Goal: Task Accomplishment & Management: Use online tool/utility

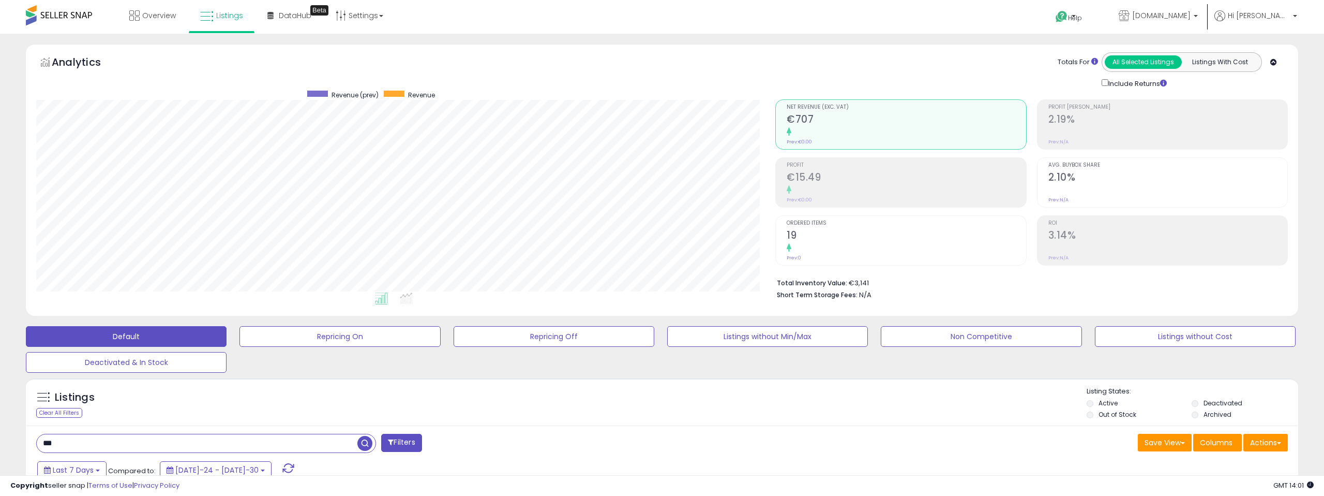
select select "**"
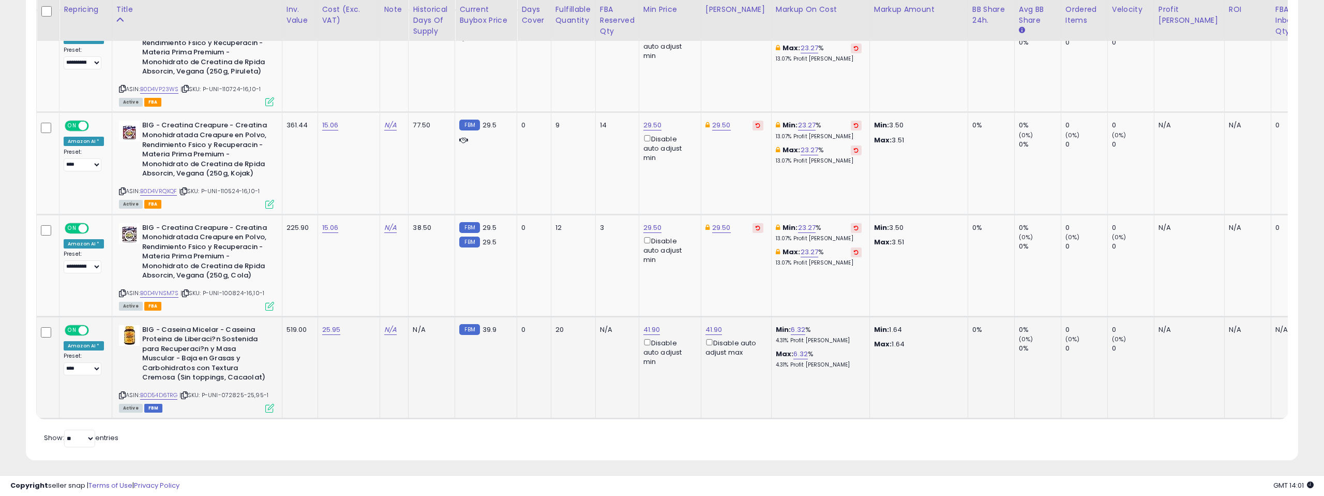
scroll to position [212, 739]
click at [81, 228] on span at bounding box center [83, 227] width 9 height 9
click at [708, 187] on icon "button" at bounding box center [705, 190] width 6 height 6
click at [79, 126] on span at bounding box center [83, 126] width 9 height 9
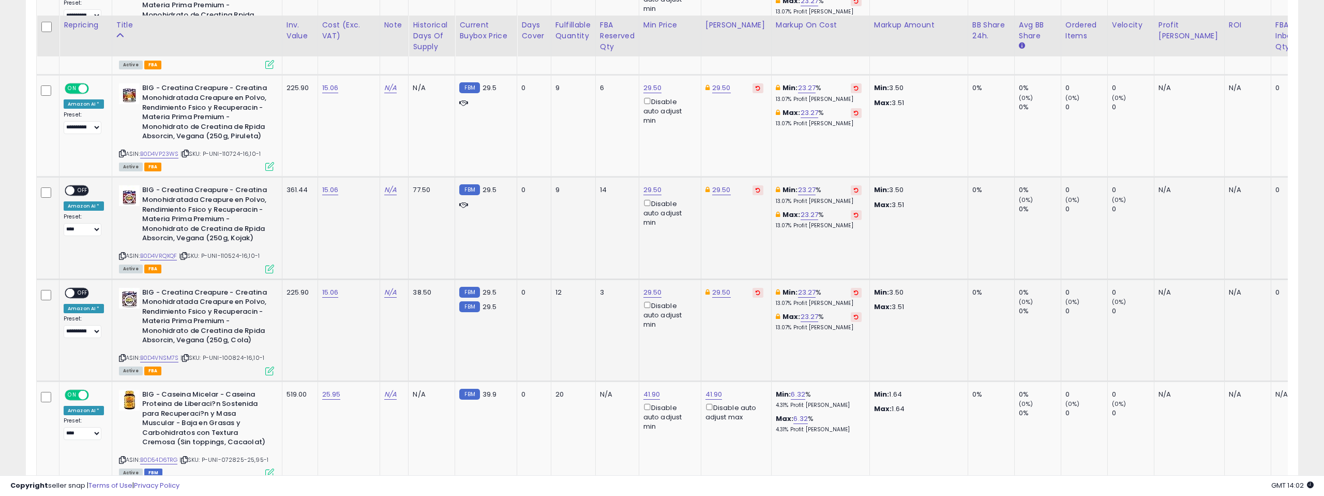
scroll to position [1130, 0]
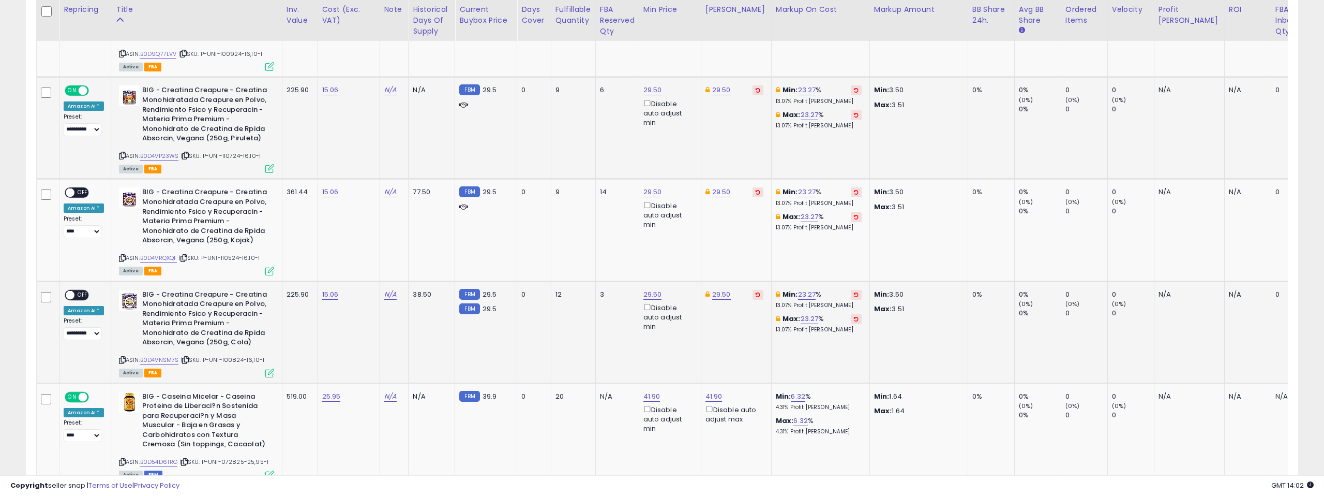
click at [81, 87] on span at bounding box center [83, 90] width 9 height 9
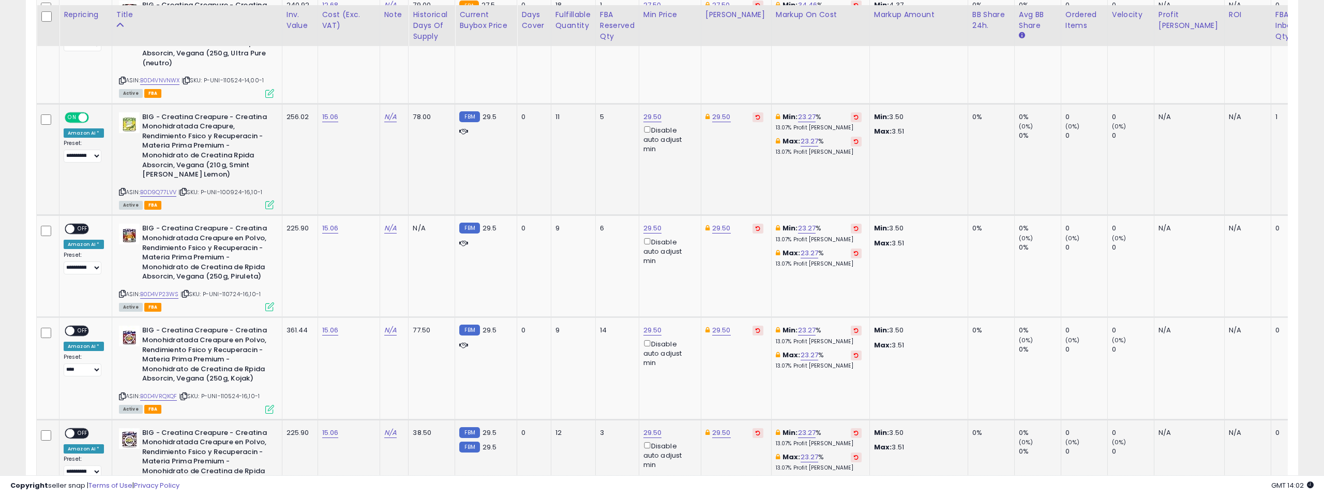
scroll to position [977, 0]
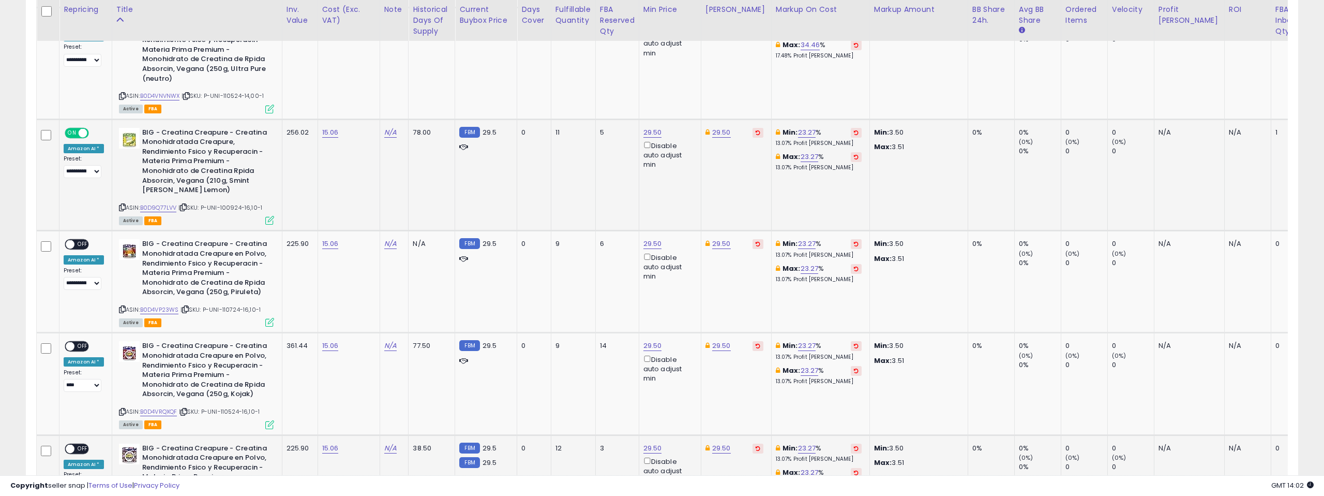
click at [81, 130] on span at bounding box center [83, 132] width 9 height 9
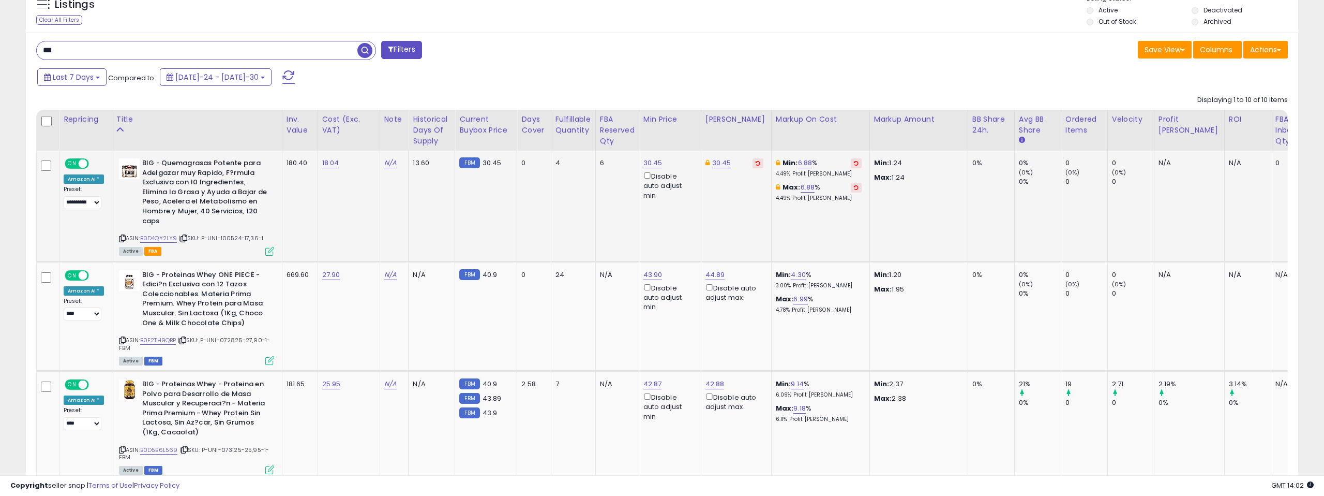
scroll to position [383, 0]
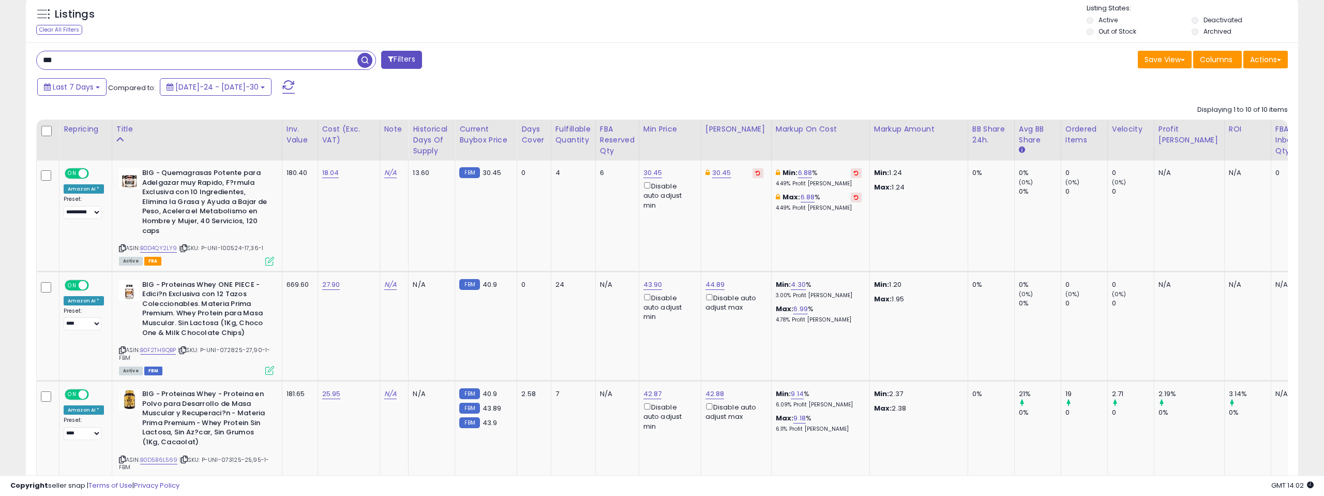
drag, startPoint x: 80, startPoint y: 59, endPoint x: 17, endPoint y: 58, distance: 63.1
click at [17, 58] on div "**********" at bounding box center [662, 474] width 1314 height 1626
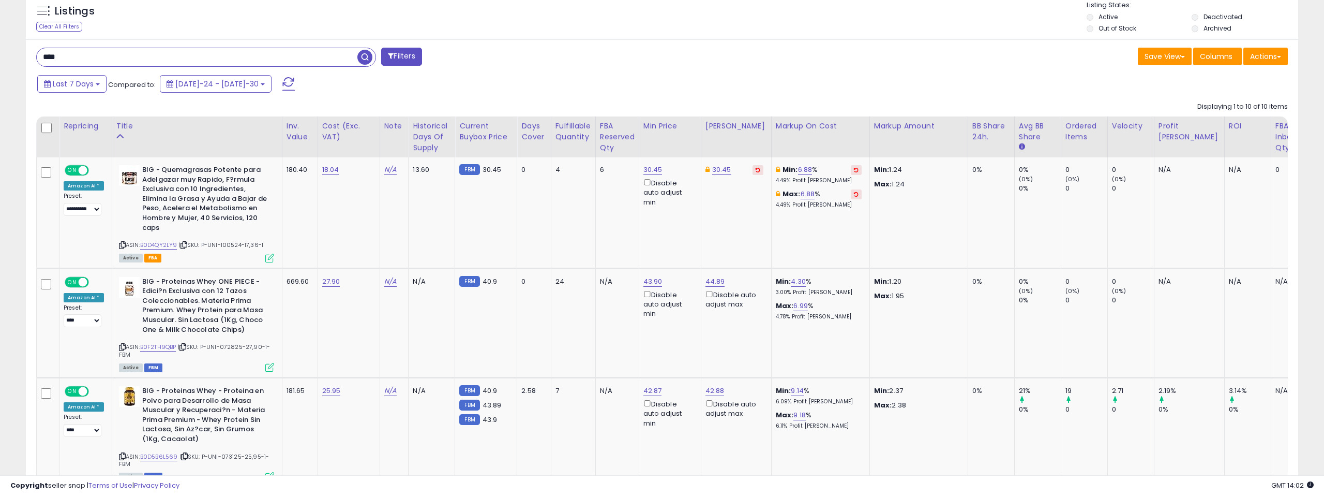
type input "****"
click at [365, 59] on span "button" at bounding box center [364, 58] width 15 height 15
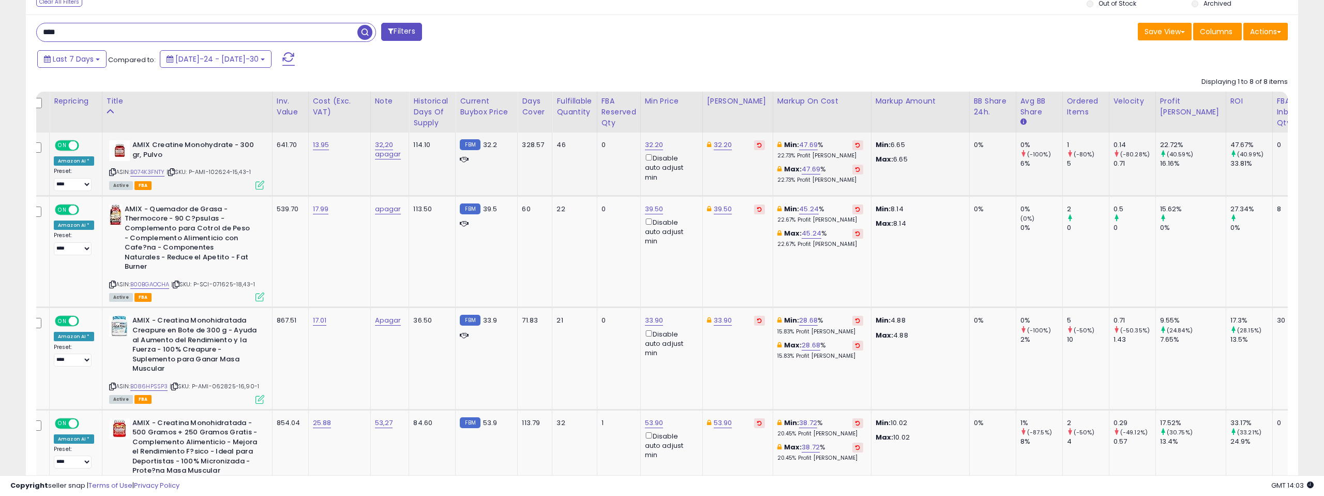
scroll to position [411, 0]
click at [68, 142] on div "ON OFF" at bounding box center [68, 145] width 24 height 9
click at [72, 143] on span at bounding box center [73, 146] width 9 height 9
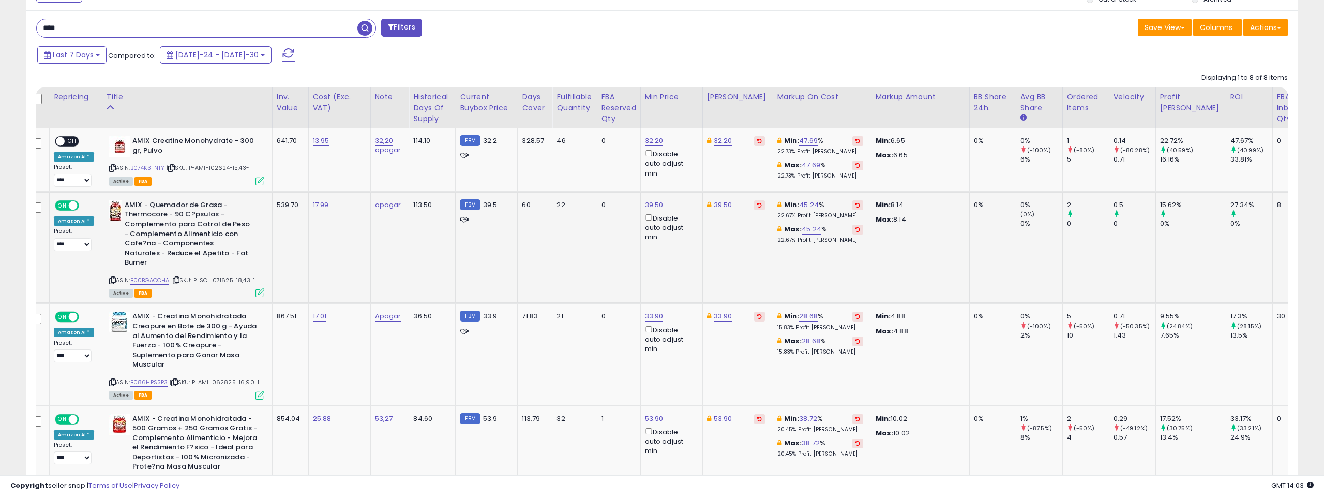
click at [77, 207] on span at bounding box center [73, 205] width 9 height 9
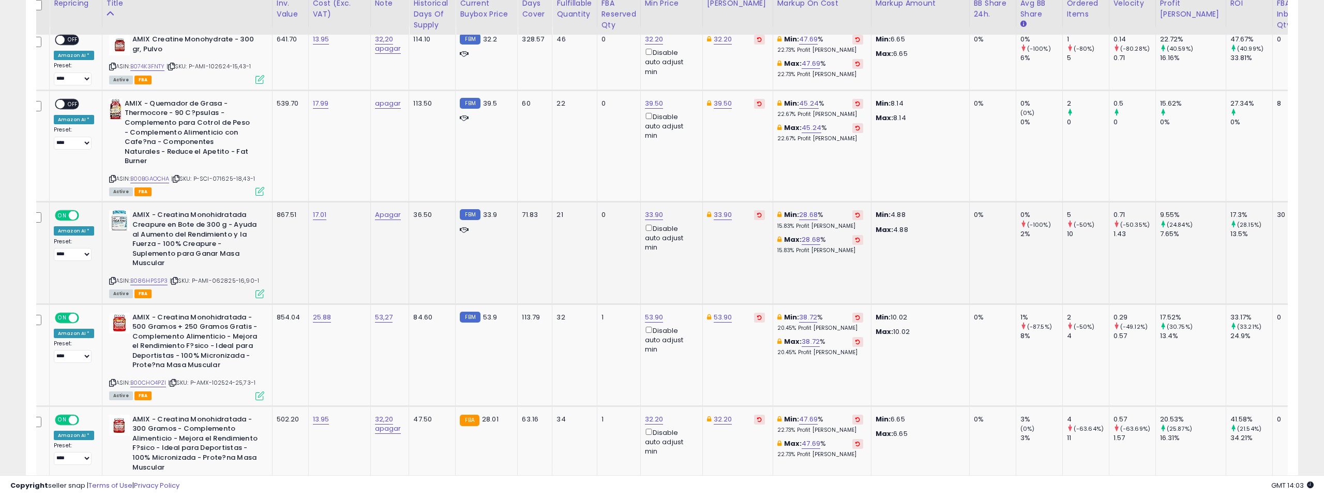
scroll to position [524, 0]
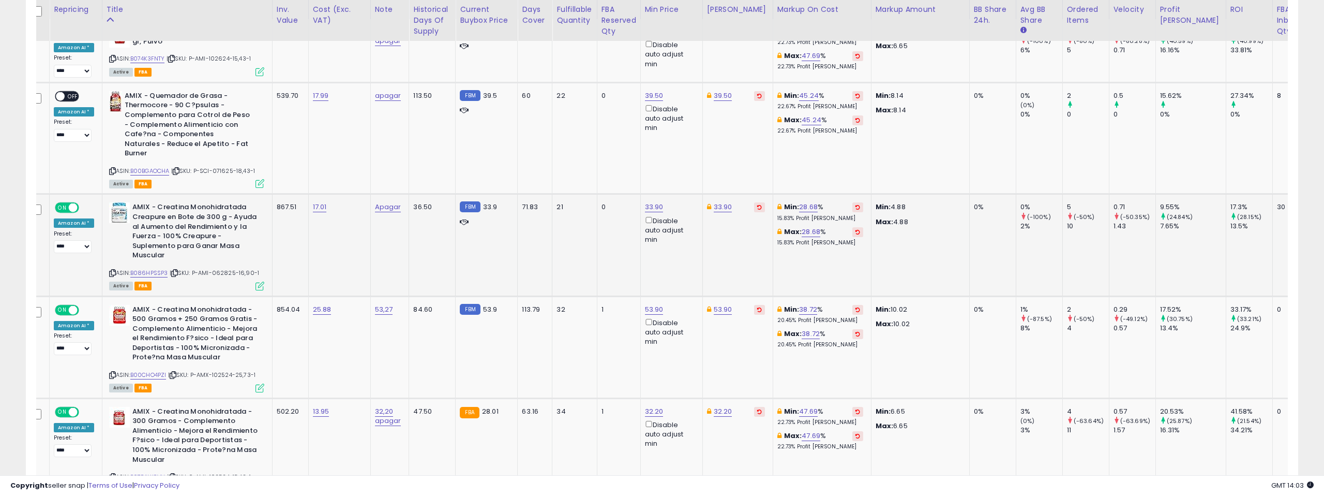
click at [75, 203] on span at bounding box center [73, 207] width 9 height 9
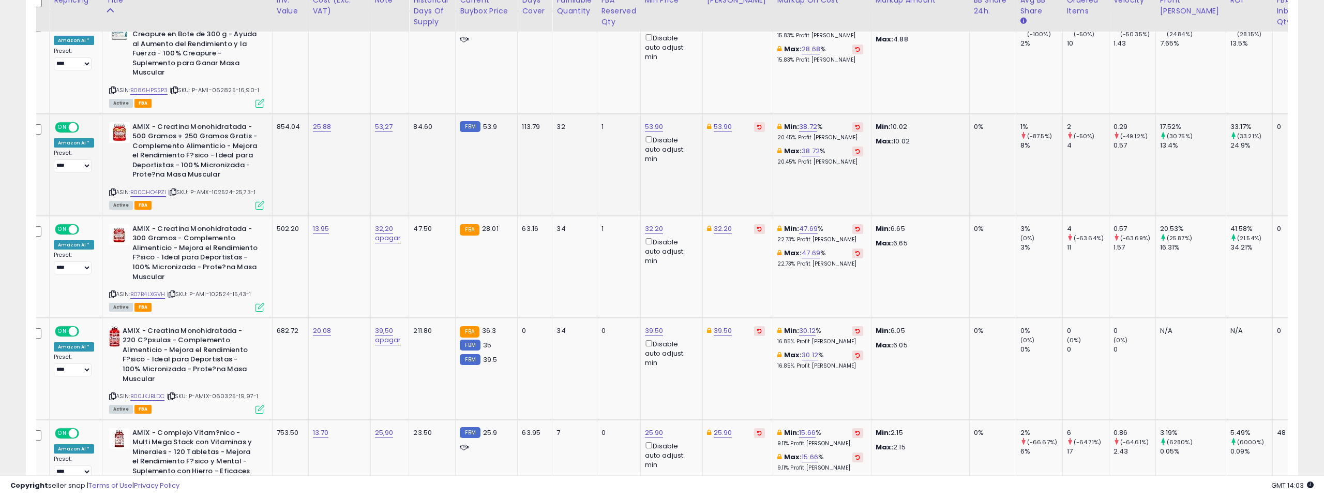
scroll to position [717, 0]
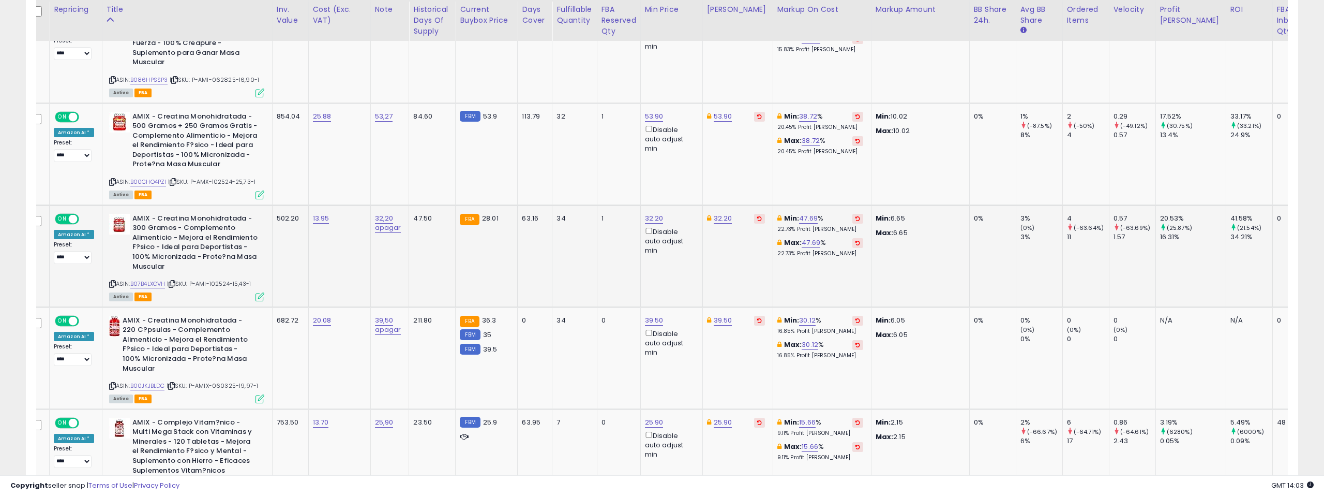
click at [74, 214] on span at bounding box center [73, 218] width 9 height 9
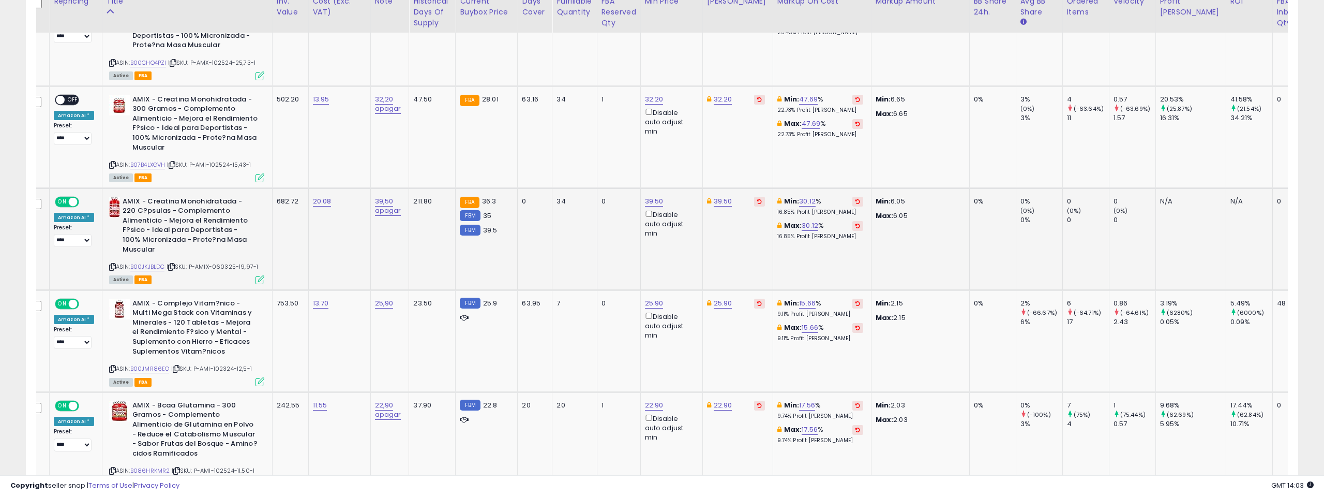
scroll to position [837, 0]
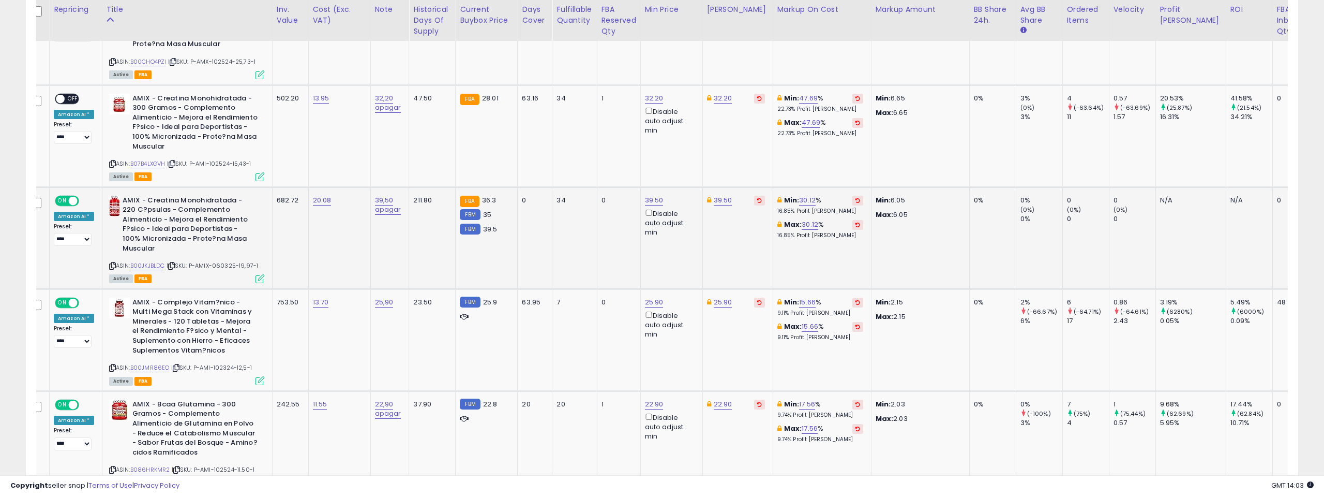
click at [68, 196] on div "ON OFF" at bounding box center [68, 200] width 24 height 9
click at [78, 196] on span "OFF" at bounding box center [86, 200] width 17 height 9
click at [74, 196] on span at bounding box center [73, 200] width 9 height 9
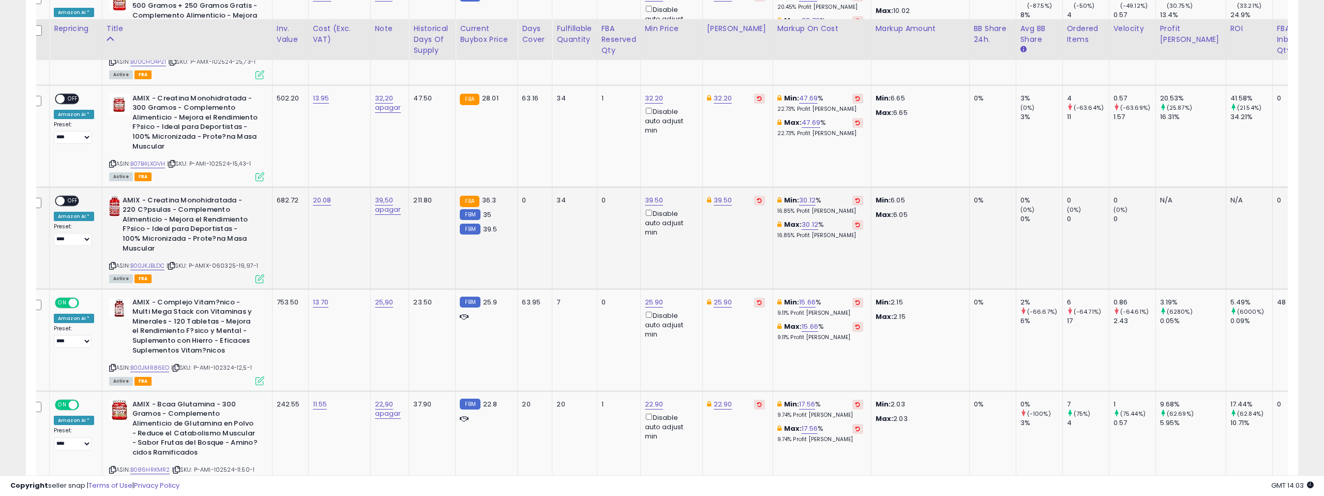
scroll to position [905, 0]
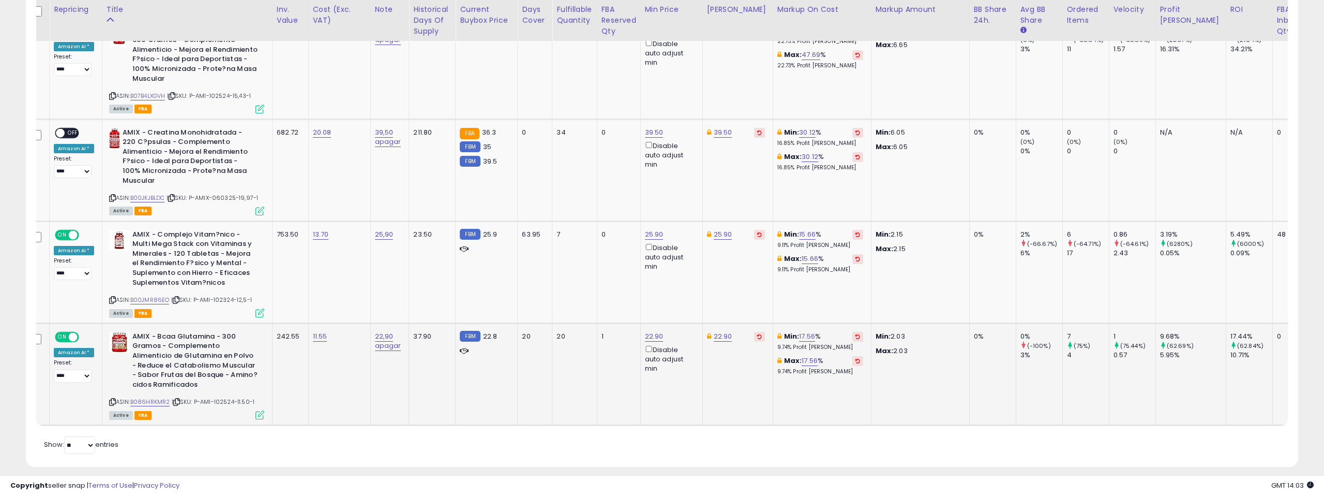
click at [73, 332] on span at bounding box center [73, 336] width 9 height 9
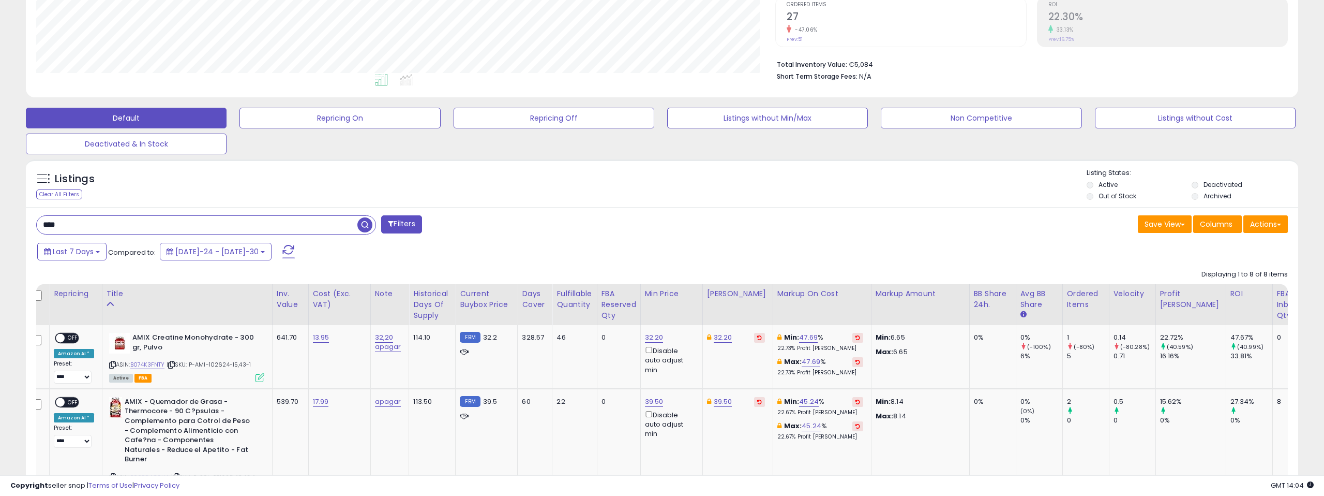
scroll to position [247, 0]
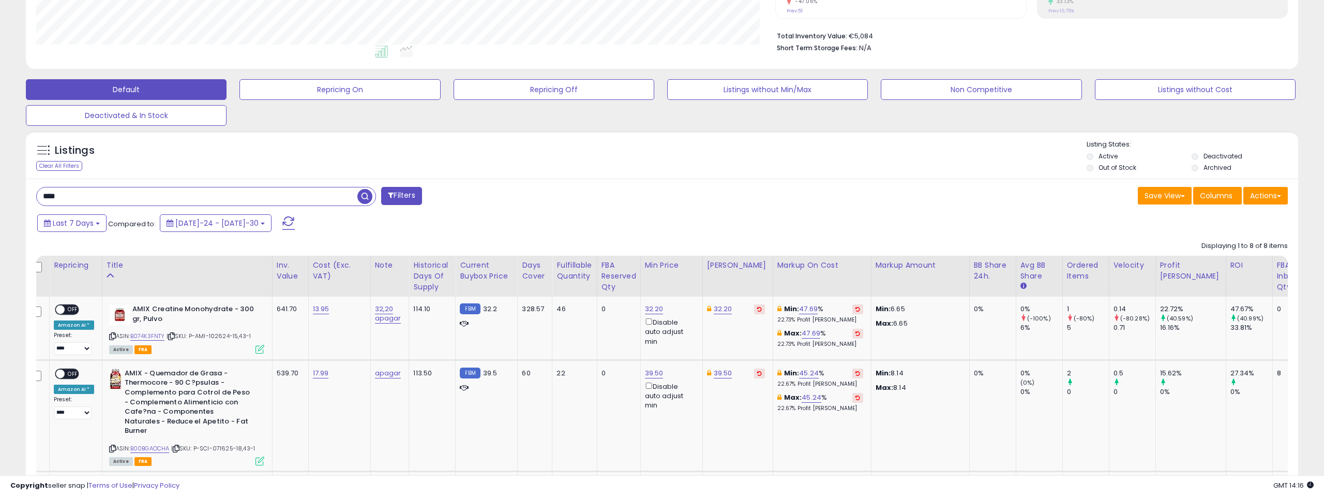
drag, startPoint x: 62, startPoint y: 197, endPoint x: 1, endPoint y: 189, distance: 61.0
click at [1, 189] on div "**********" at bounding box center [662, 475] width 1324 height 1377
click at [365, 199] on span "button" at bounding box center [364, 196] width 15 height 15
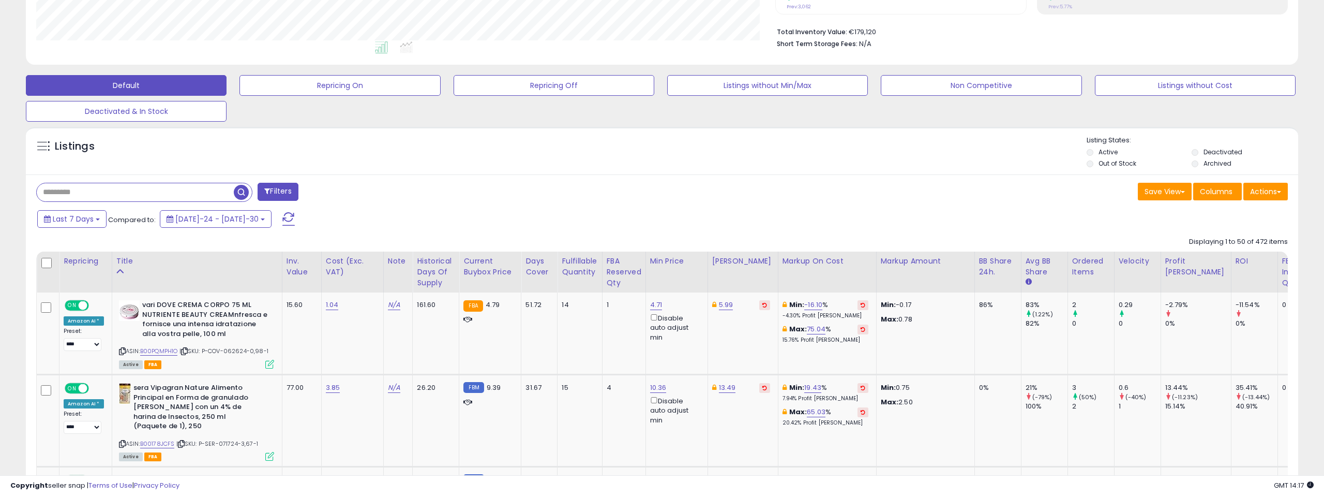
scroll to position [0, 0]
